Goal: Task Accomplishment & Management: Manage account settings

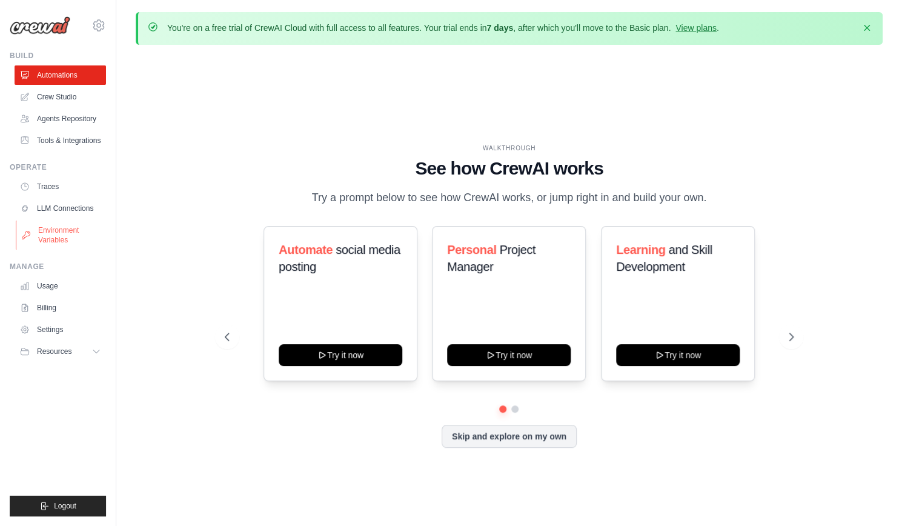
click at [66, 236] on link "Environment Variables" at bounding box center [61, 235] width 91 height 29
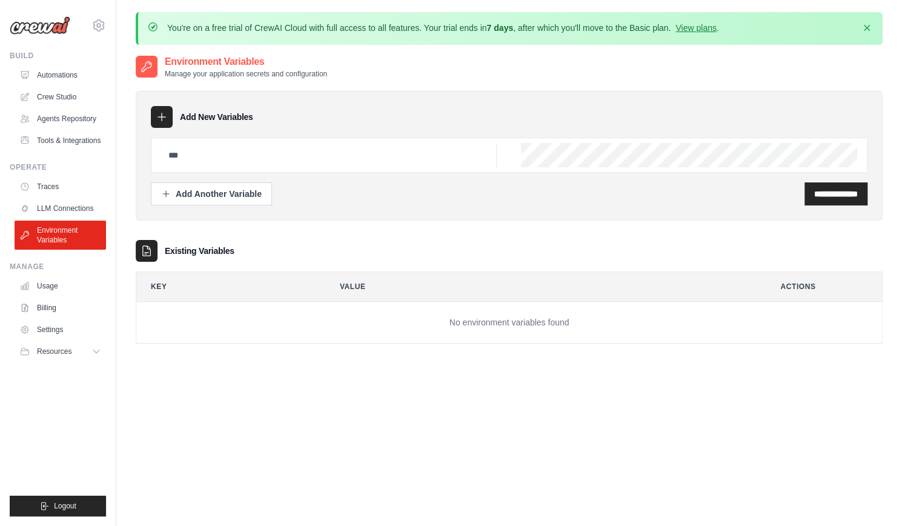
click at [161, 122] on icon at bounding box center [162, 117] width 12 height 12
click at [199, 193] on div "Add Another Variable" at bounding box center [211, 193] width 101 height 12
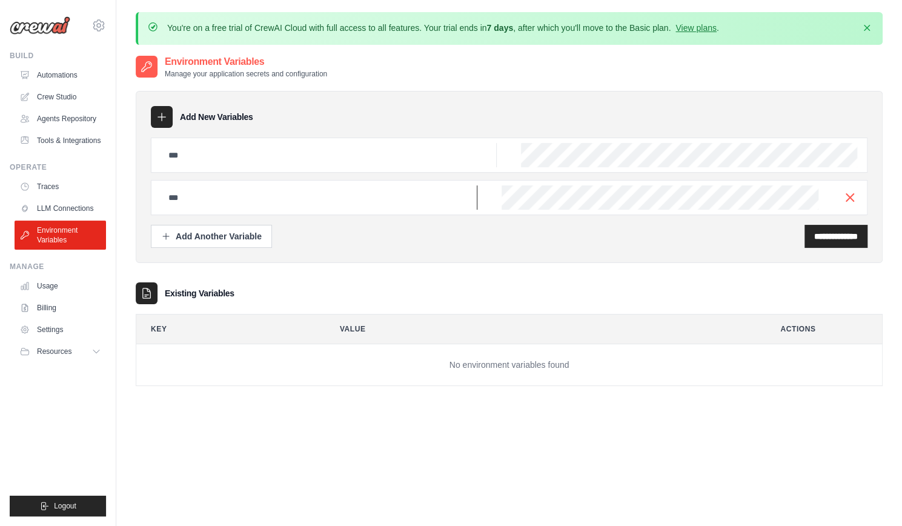
click at [319, 187] on input "text" at bounding box center [319, 197] width 316 height 24
